Goal: Check status

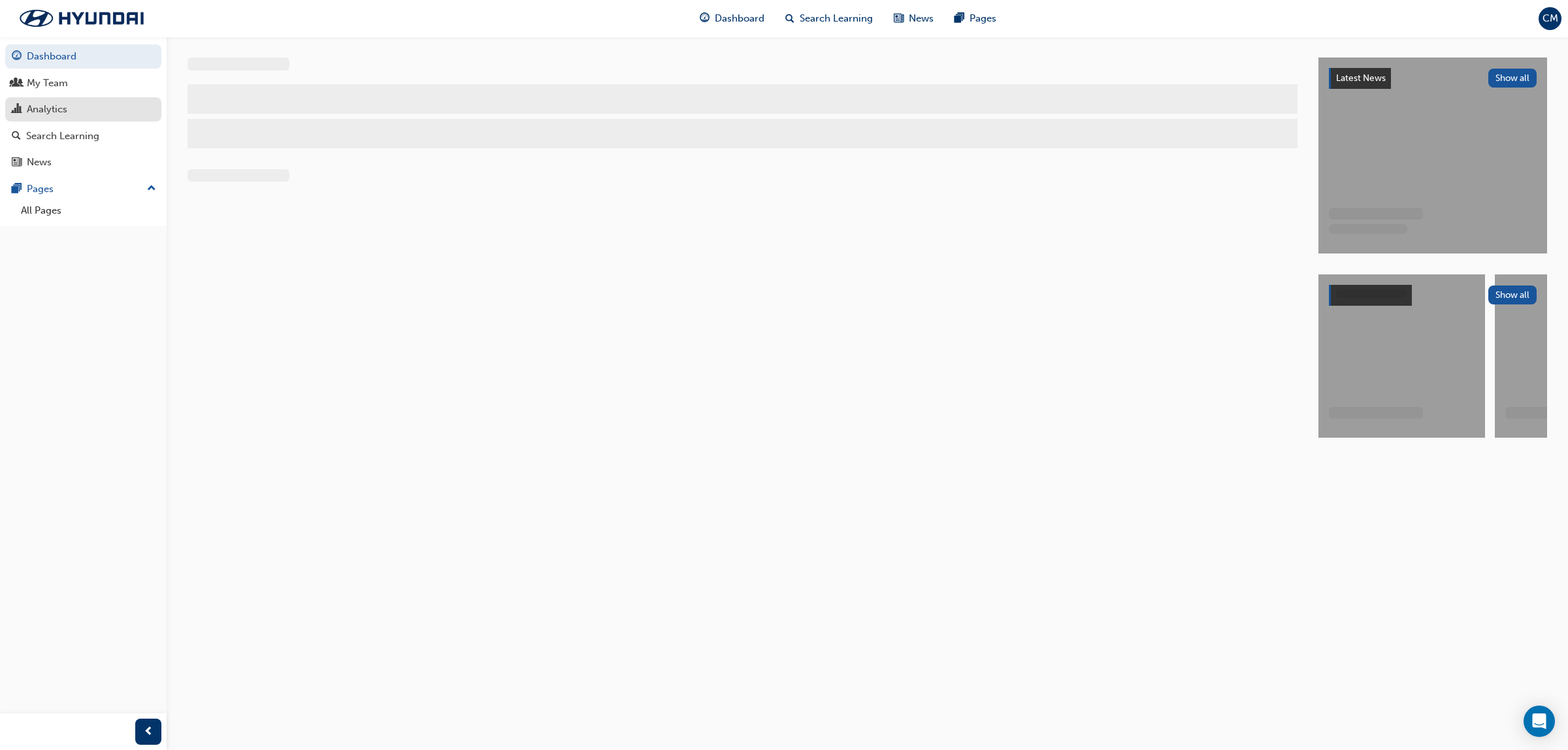
click at [47, 108] on div "Analytics" at bounding box center [47, 110] width 40 height 15
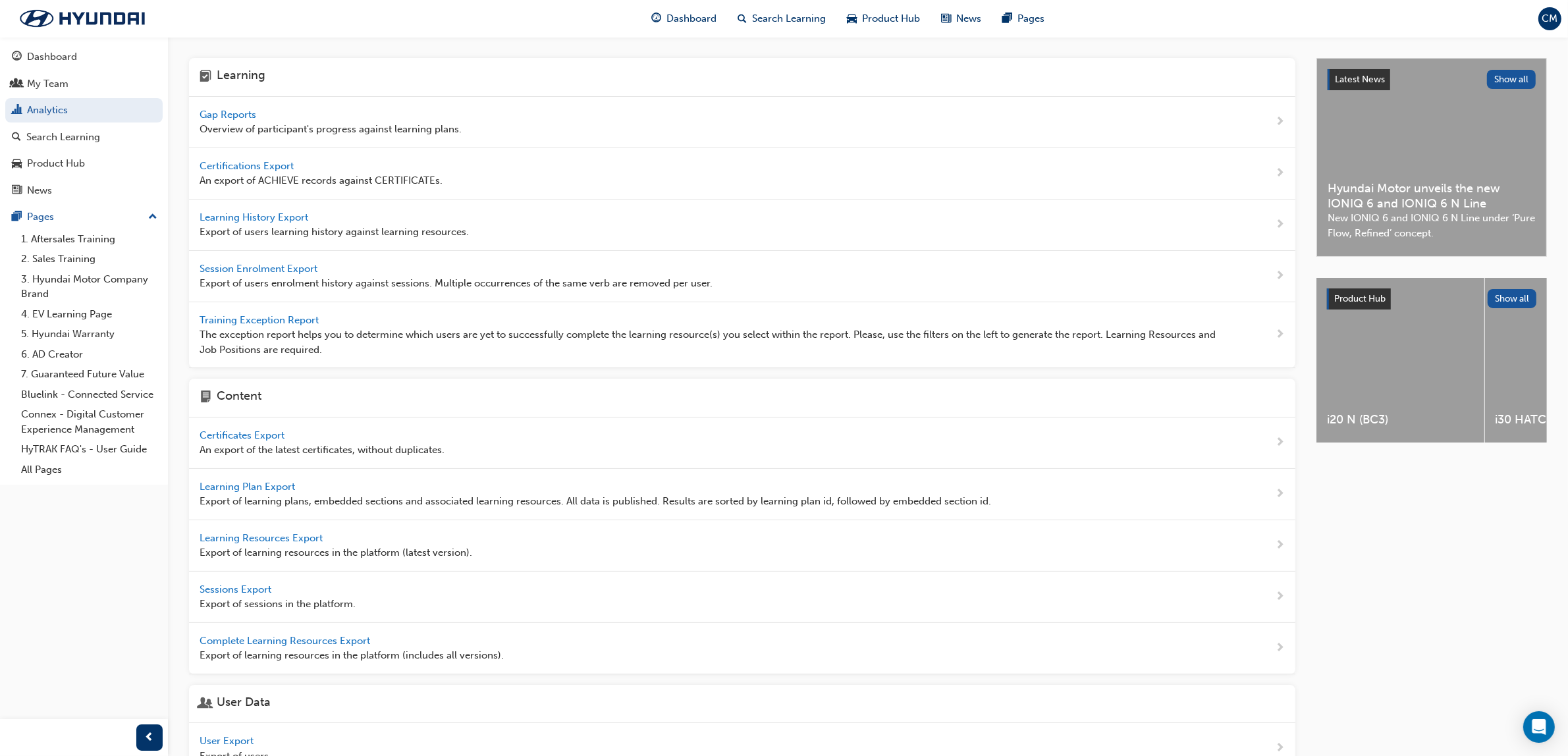
click at [257, 112] on span "Gap Reports" at bounding box center [229, 115] width 59 height 12
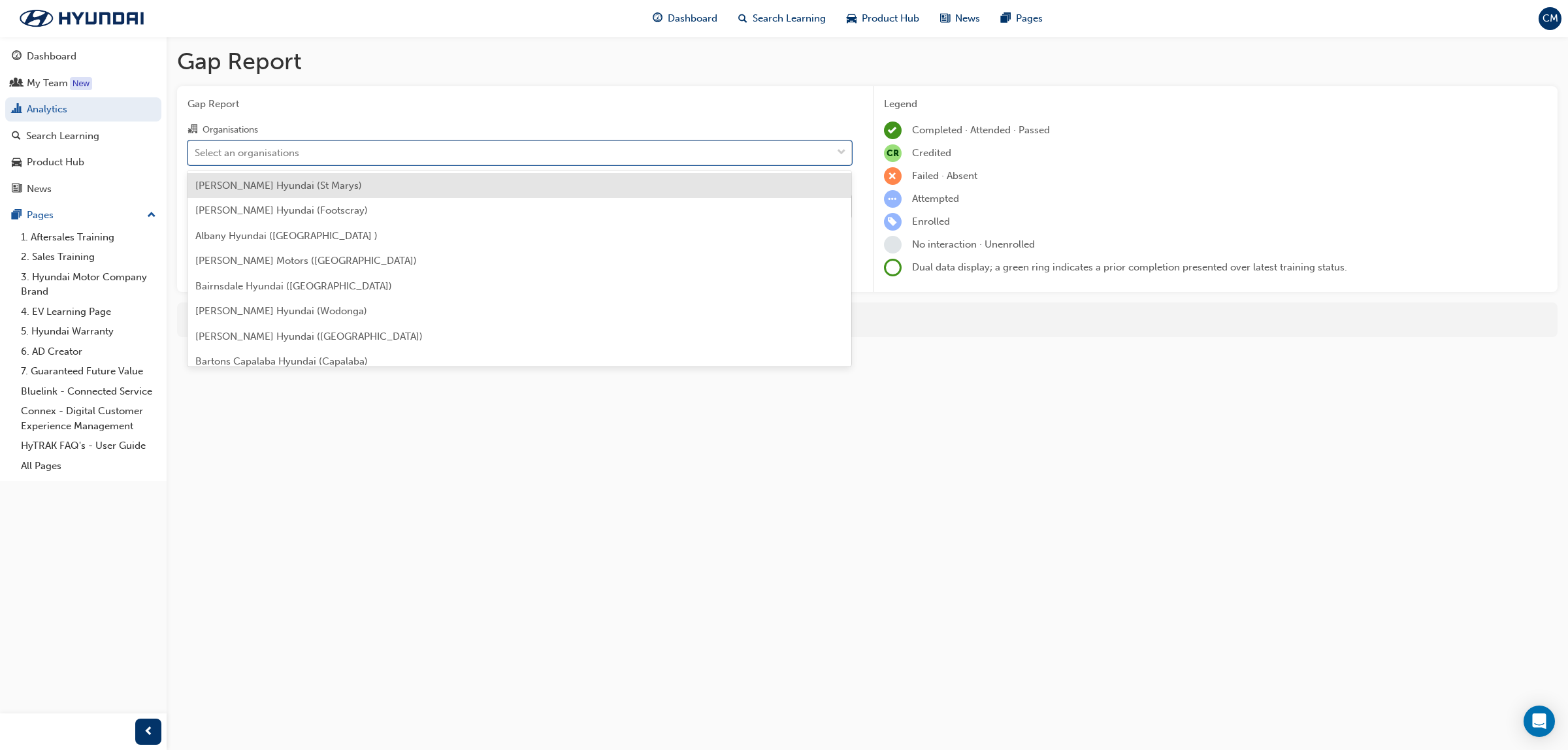
click at [814, 155] on div "Select an organisations" at bounding box center [510, 152] width 643 height 23
click at [196, 155] on input "Organisations option [PERSON_NAME] Hyundai (St Marys) focused, 1 of 182. 182 re…" at bounding box center [196, 152] width 2 height 11
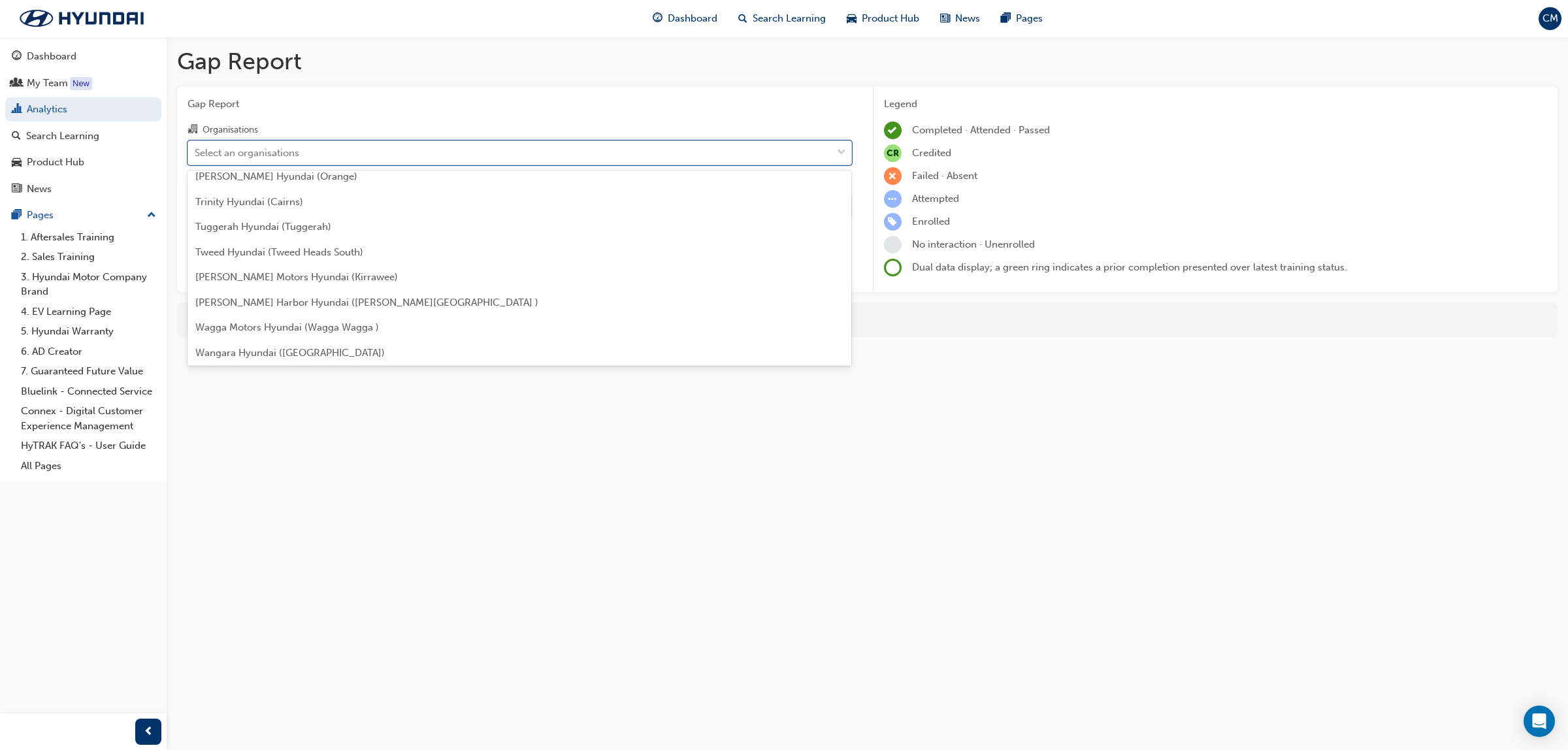
scroll to position [4059, 0]
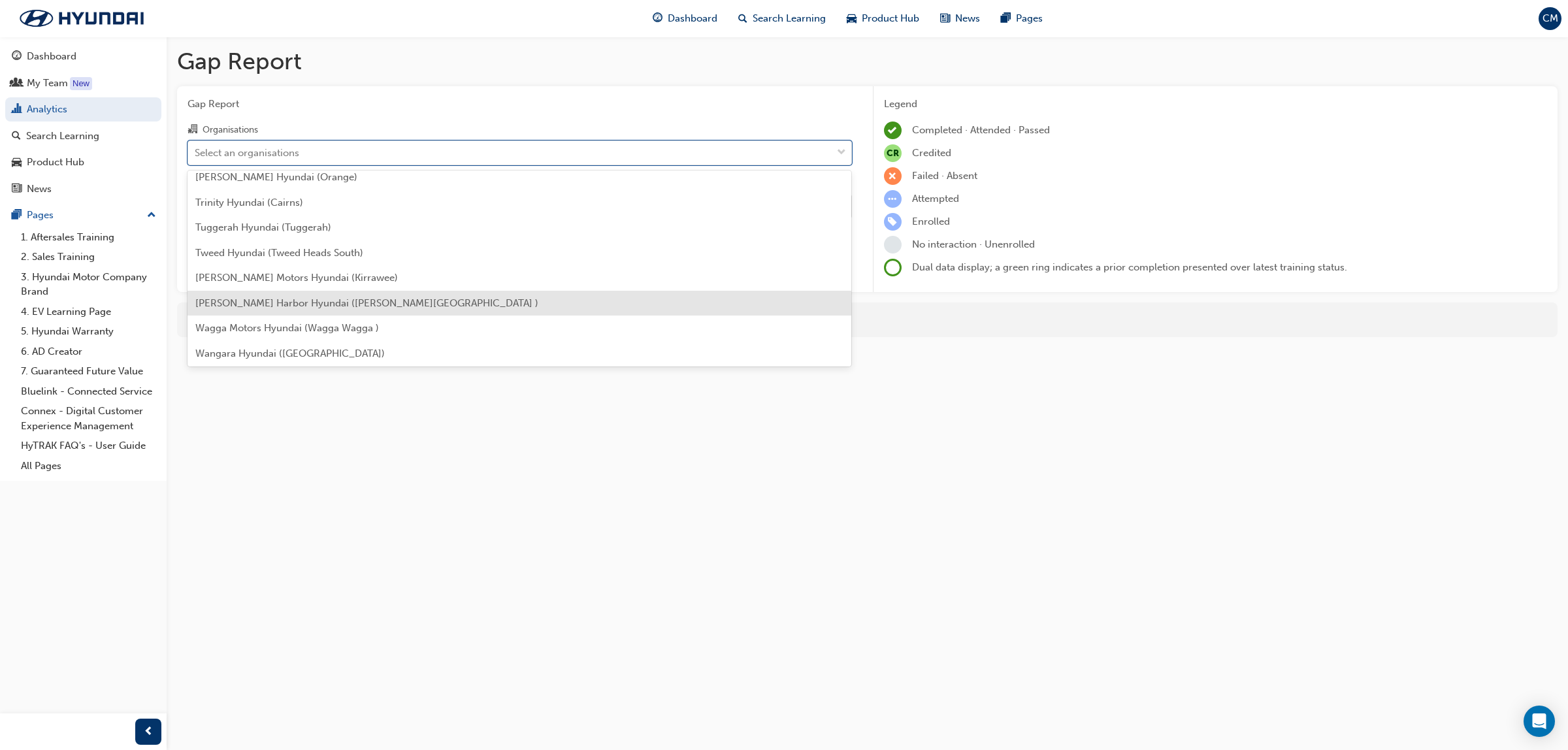
drag, startPoint x: 245, startPoint y: 298, endPoint x: 269, endPoint y: 278, distance: 31.2
click at [246, 297] on span "[PERSON_NAME] Harbor Hyundai ([PERSON_NAME][GEOGRAPHIC_DATA] )" at bounding box center [367, 303] width 343 height 11
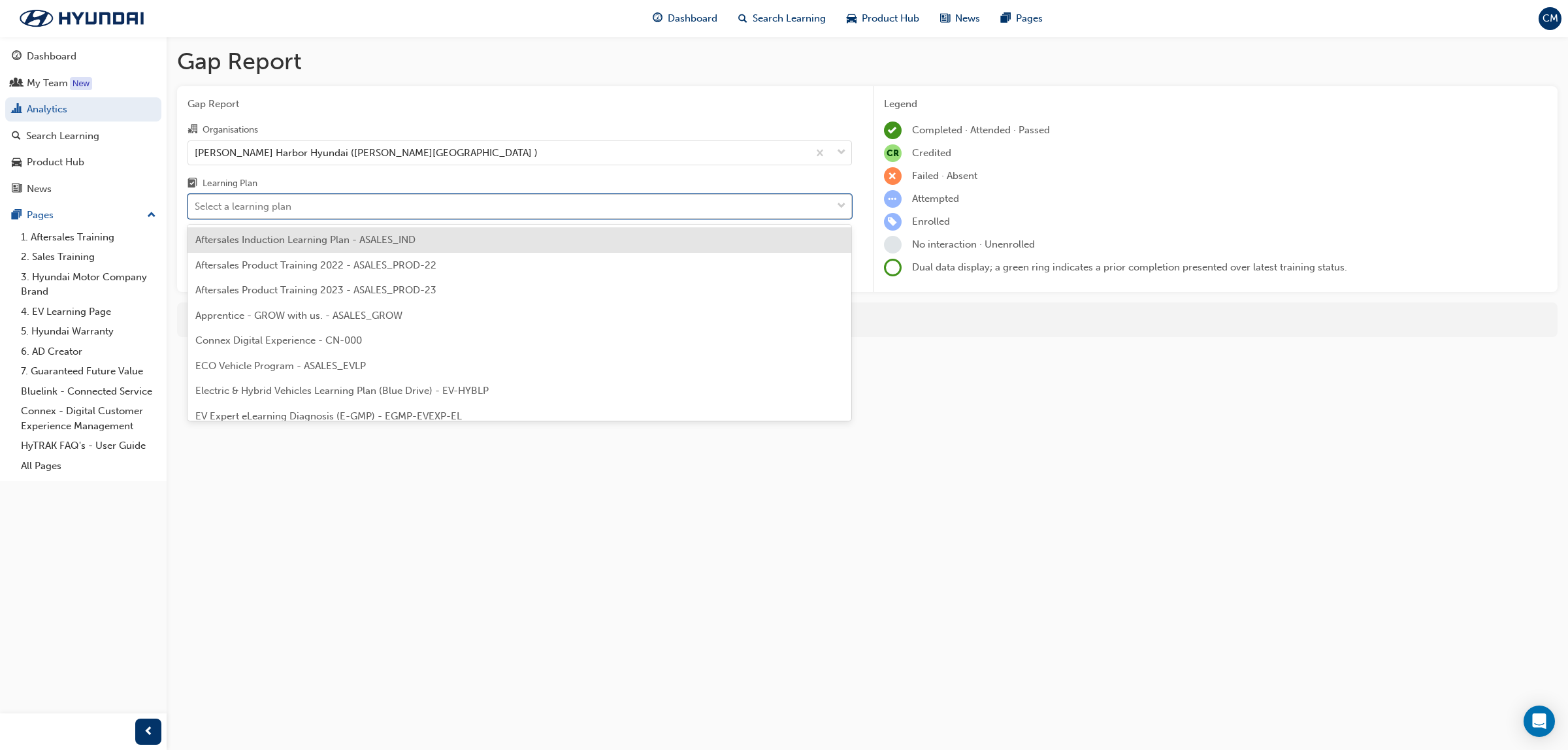
click at [727, 208] on div "Select a learning plan" at bounding box center [510, 207] width 643 height 23
click at [196, 208] on input "Learning Plan option Aftersales Induction Learning Plan - ASALES_IND focused, 1…" at bounding box center [196, 206] width 2 height 11
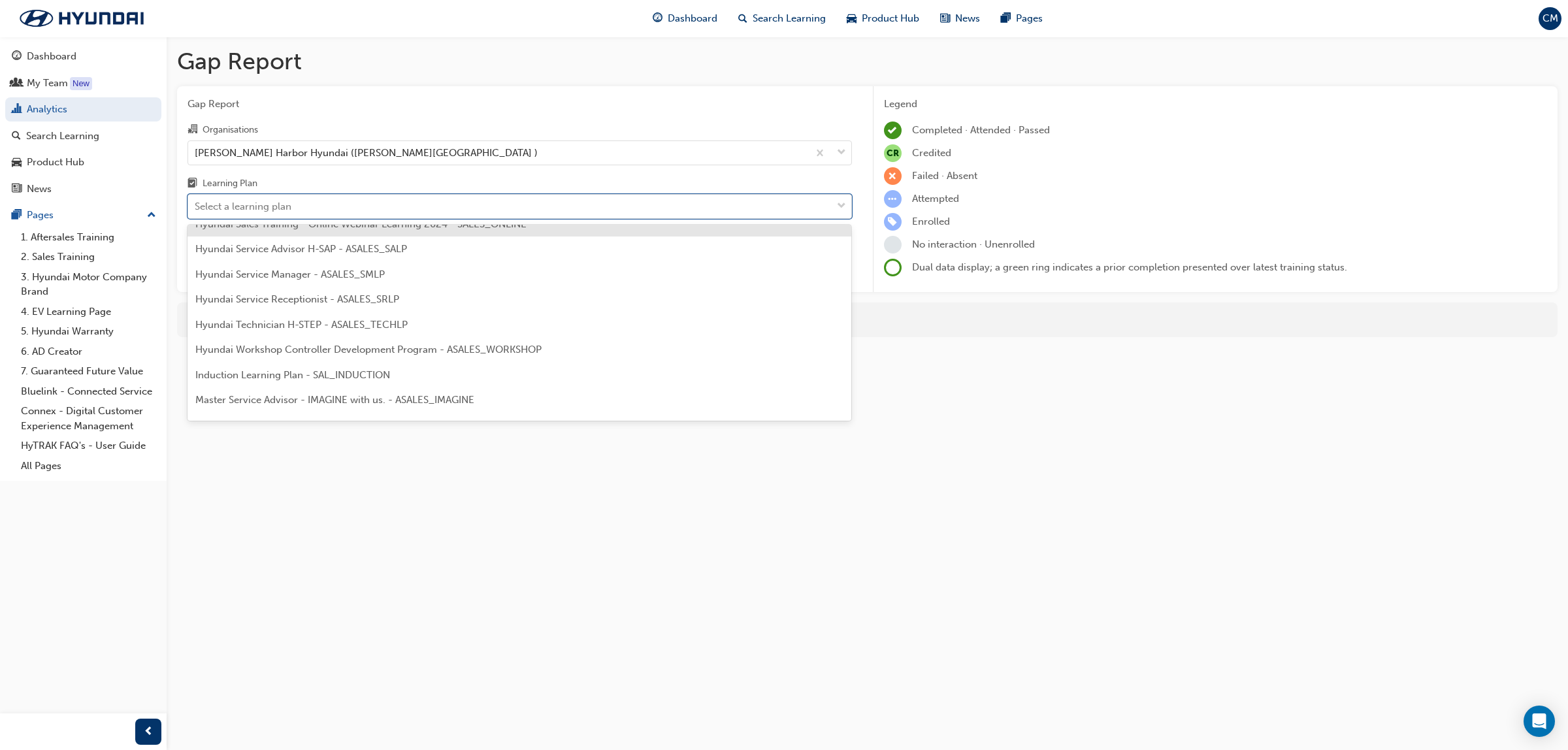
scroll to position [409, 0]
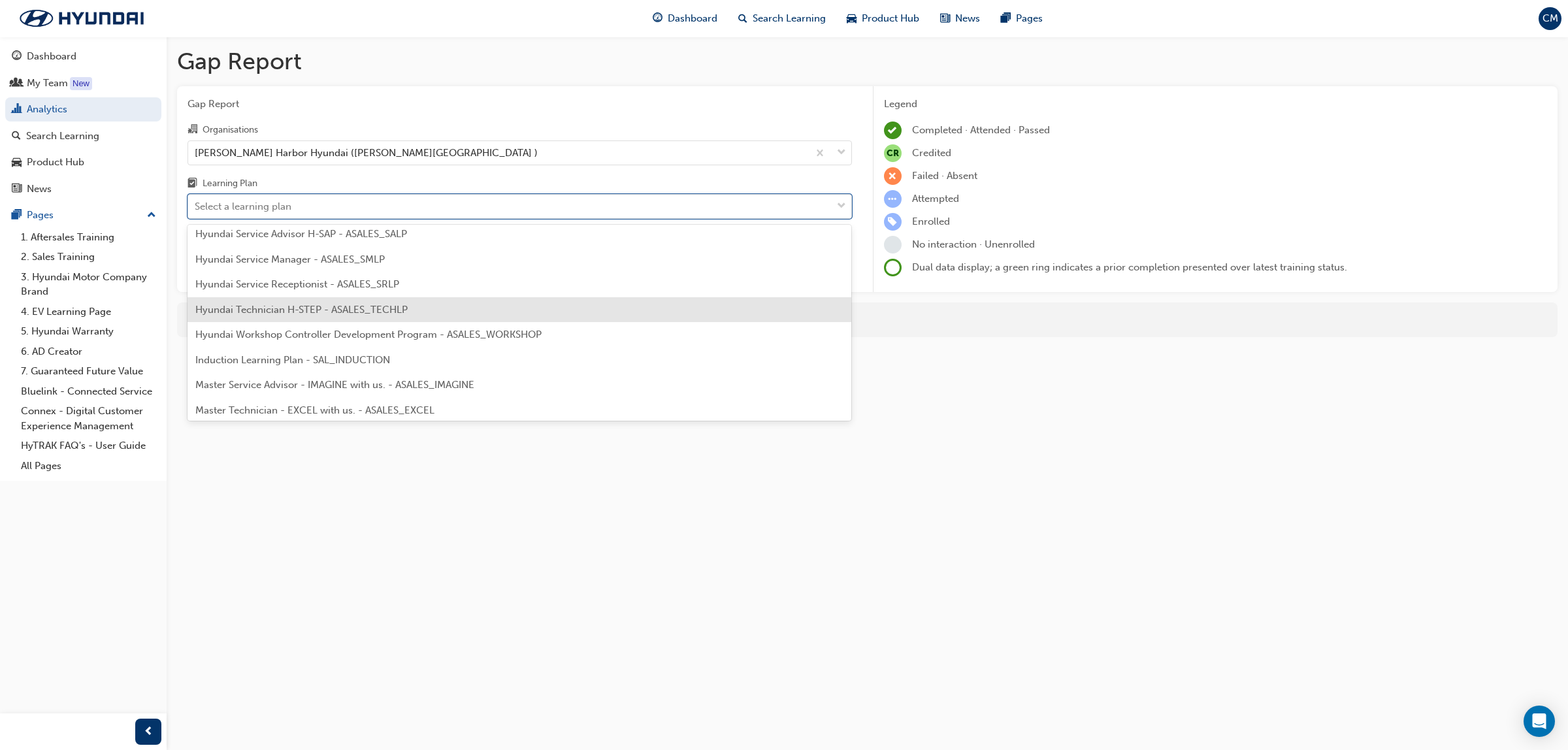
click at [332, 306] on span "Hyundai Technician H-STEP - ASALES_TECHLP" at bounding box center [301, 309] width 212 height 11
